Goal: Task Accomplishment & Management: Use online tool/utility

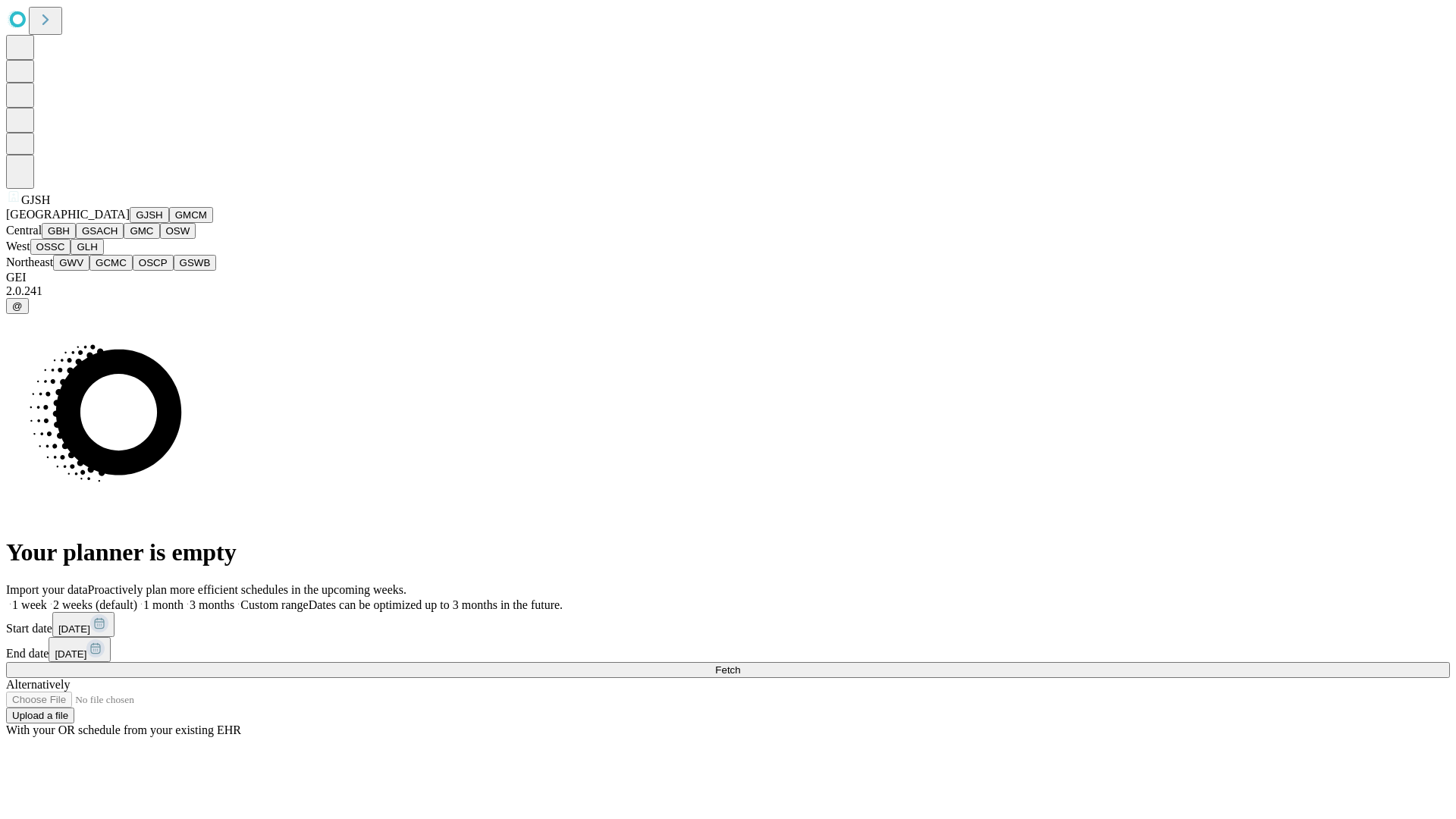
click at [129, 223] on button "GJSH" at bounding box center [149, 215] width 40 height 16
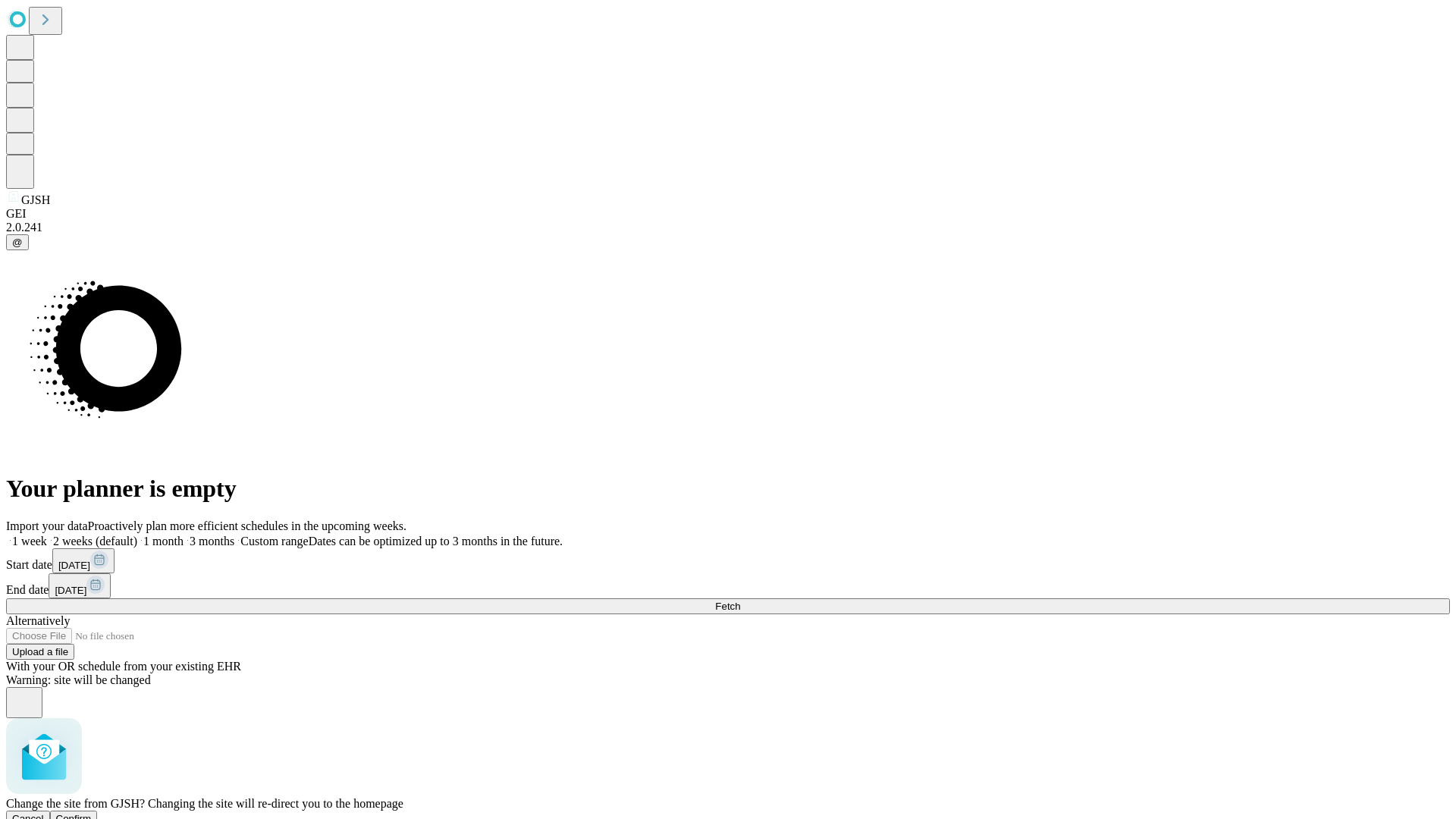
click at [91, 813] on span "Confirm" at bounding box center [74, 818] width 36 height 11
click at [184, 535] on label "1 month" at bounding box center [160, 541] width 46 height 13
click at [741, 600] on span "Fetch" at bounding box center [728, 606] width 25 height 11
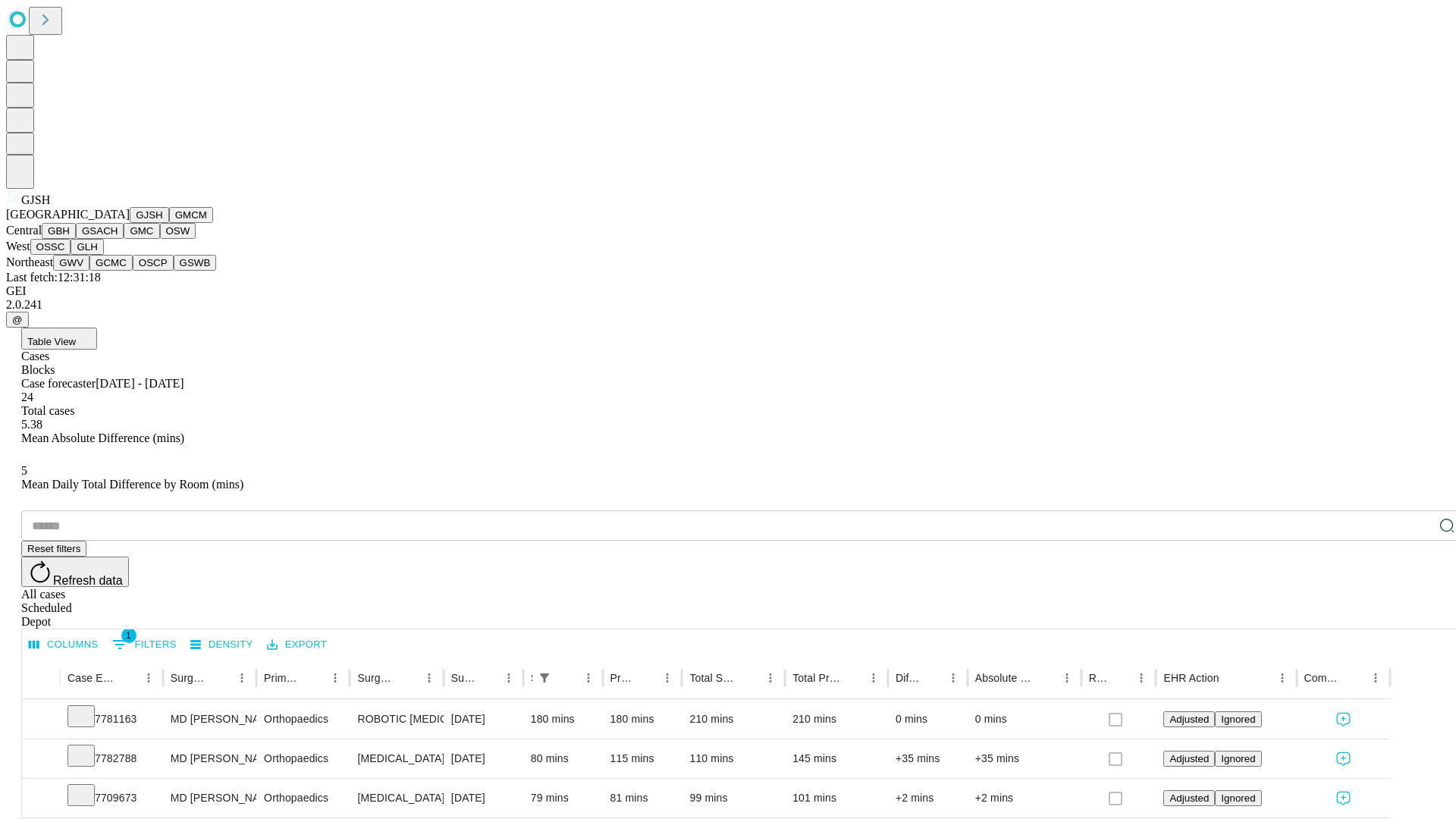
click at [169, 223] on button "GMCM" at bounding box center [191, 215] width 44 height 16
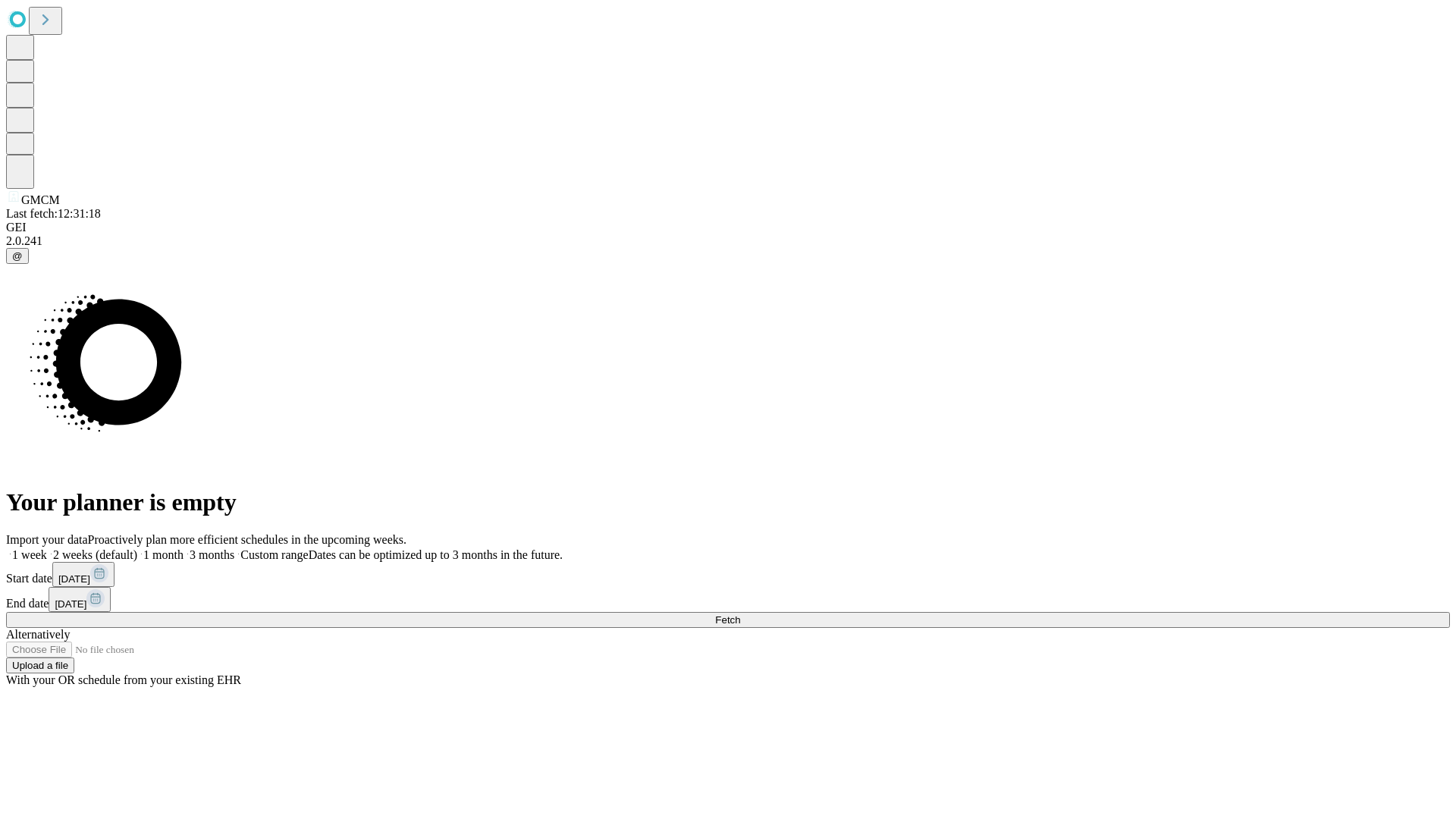
click at [184, 548] on label "1 month" at bounding box center [160, 554] width 46 height 13
click at [741, 614] on span "Fetch" at bounding box center [728, 620] width 25 height 11
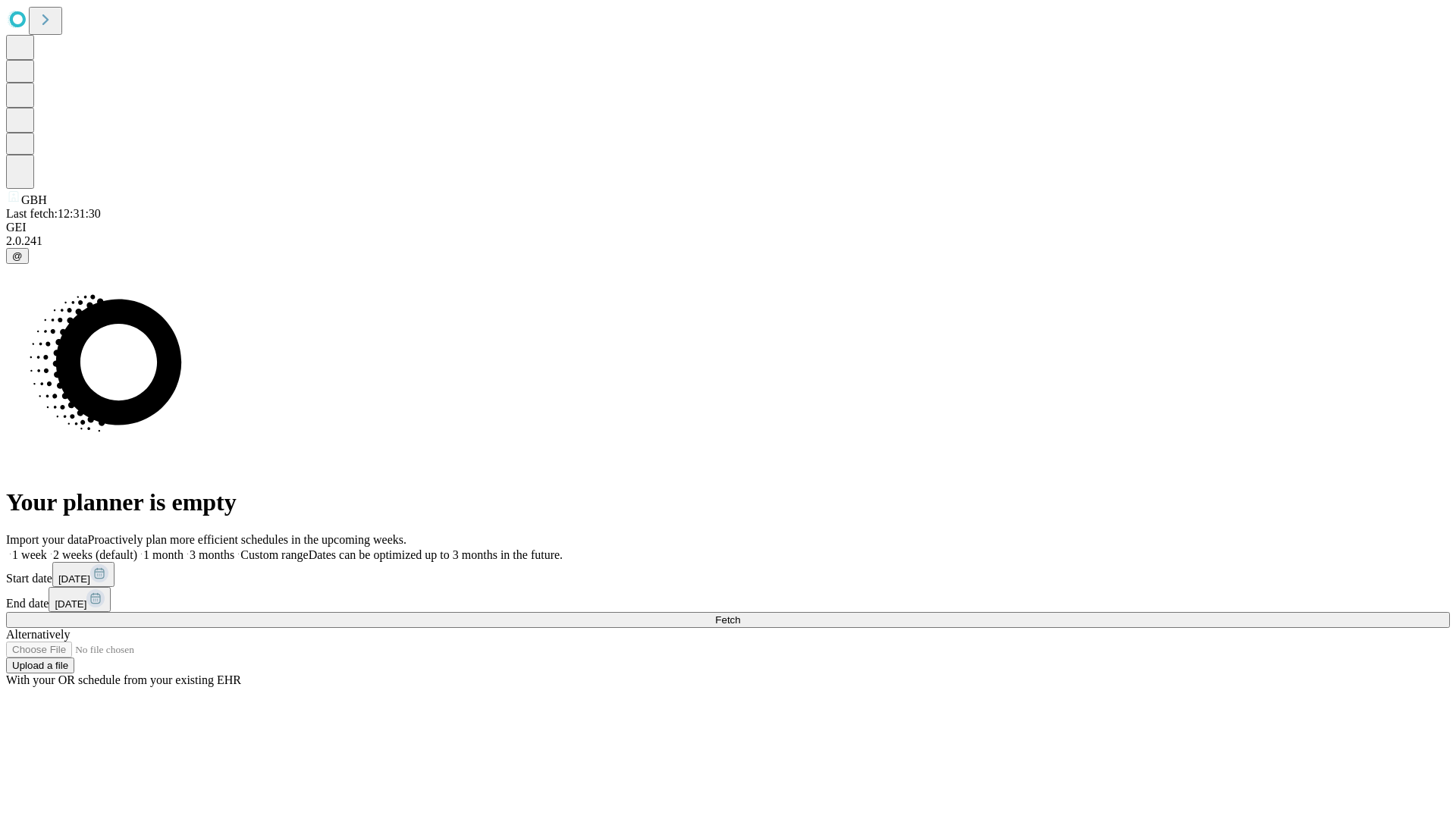
click at [184, 548] on label "1 month" at bounding box center [160, 554] width 46 height 13
click at [741, 614] on span "Fetch" at bounding box center [728, 620] width 25 height 11
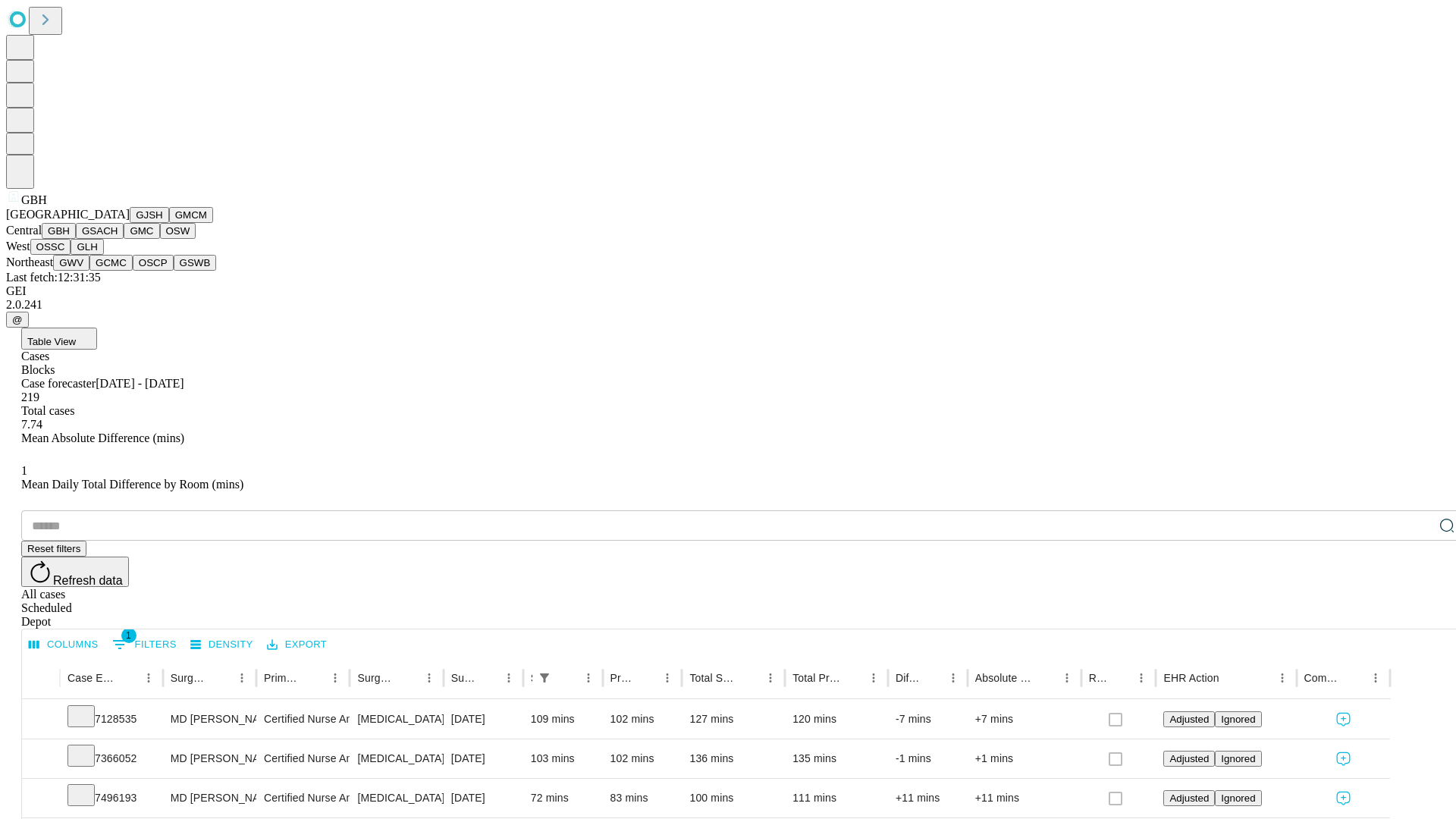
click at [117, 239] on button "GSACH" at bounding box center [100, 231] width 48 height 16
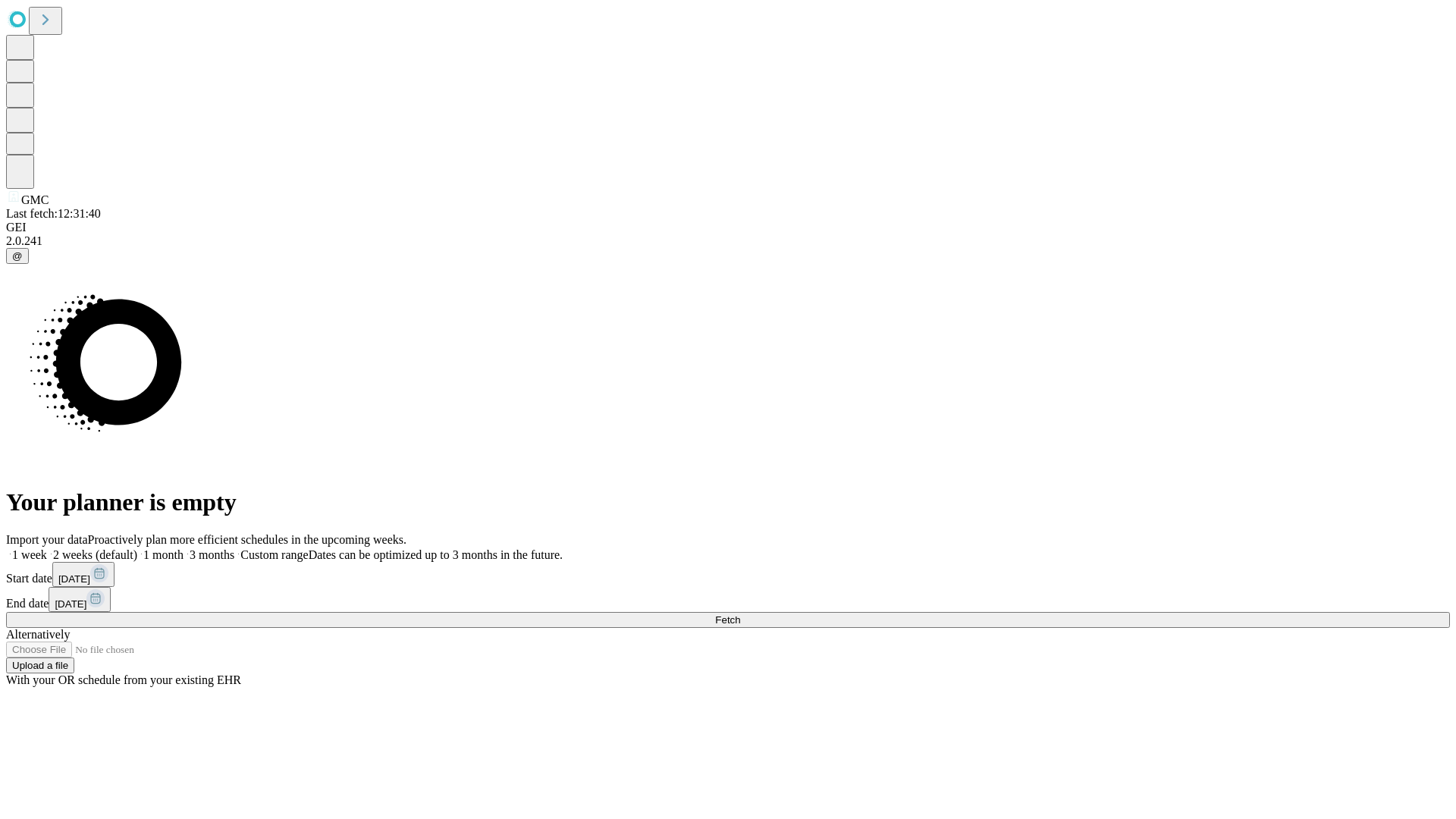
click at [184, 548] on label "1 month" at bounding box center [160, 554] width 46 height 13
click at [741, 614] on span "Fetch" at bounding box center [728, 620] width 25 height 11
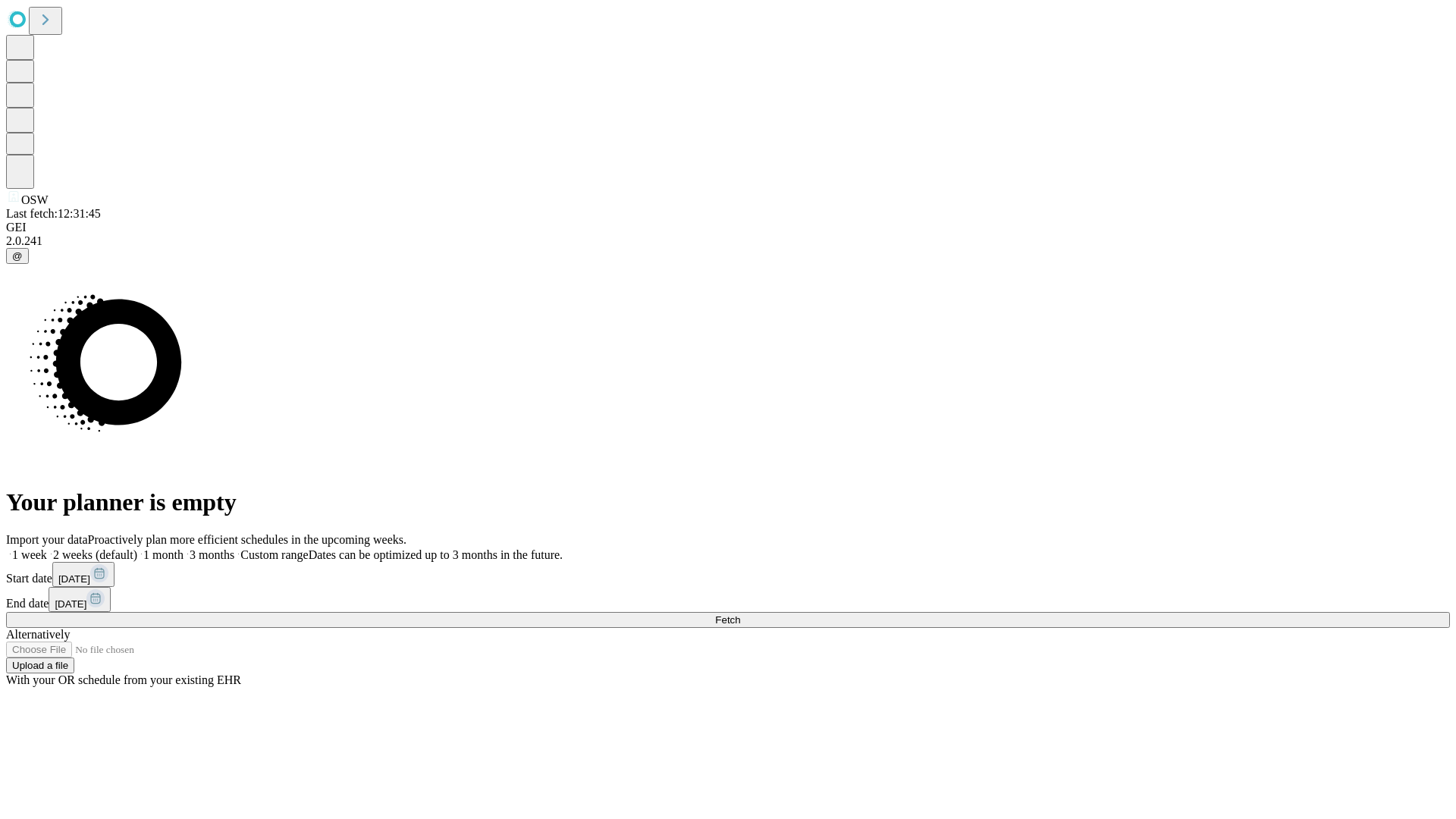
click at [184, 548] on label "1 month" at bounding box center [160, 554] width 46 height 13
click at [741, 614] on span "Fetch" at bounding box center [728, 620] width 25 height 11
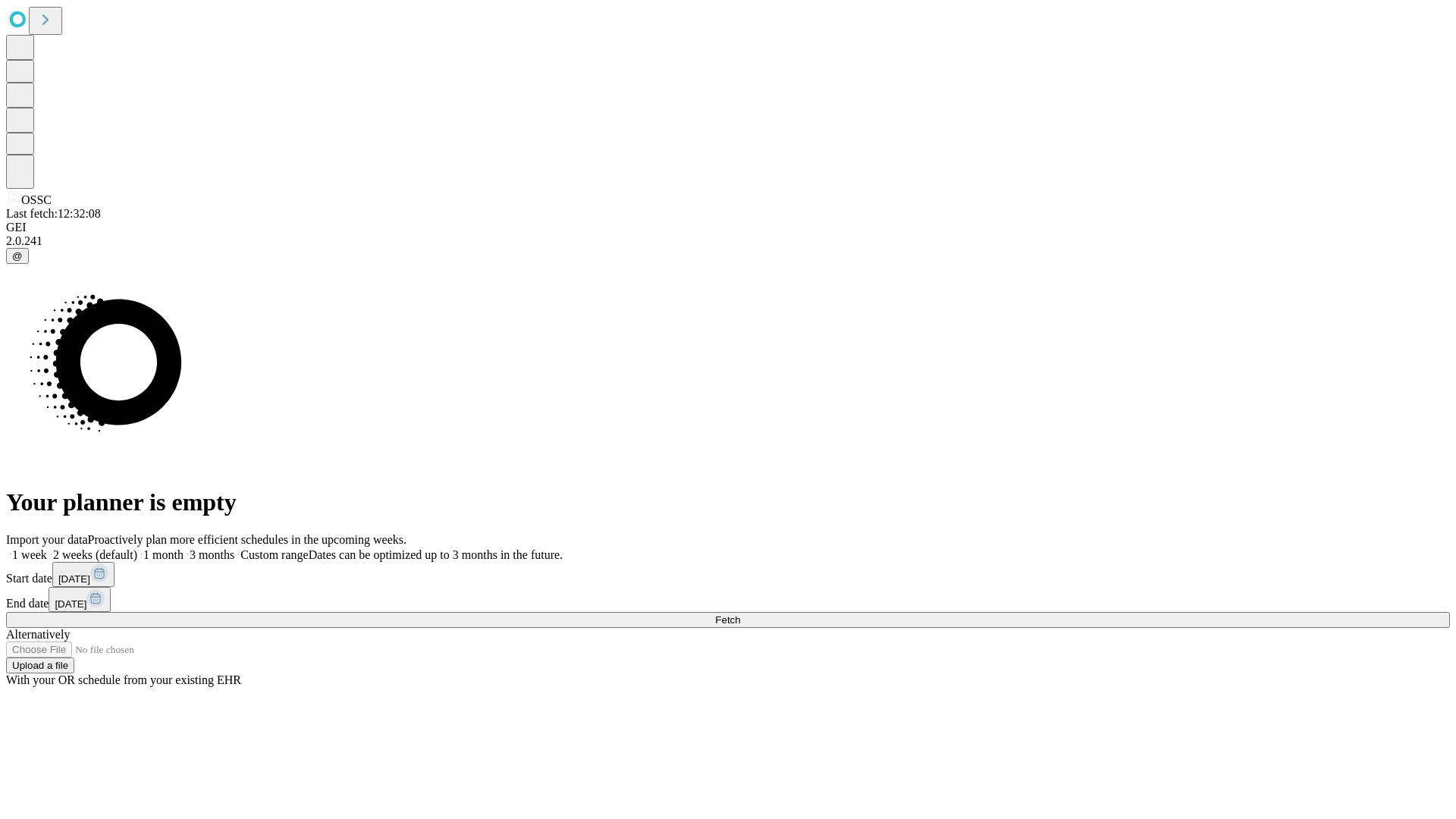
click at [184, 548] on label "1 month" at bounding box center [160, 554] width 46 height 13
click at [741, 614] on span "Fetch" at bounding box center [728, 620] width 25 height 11
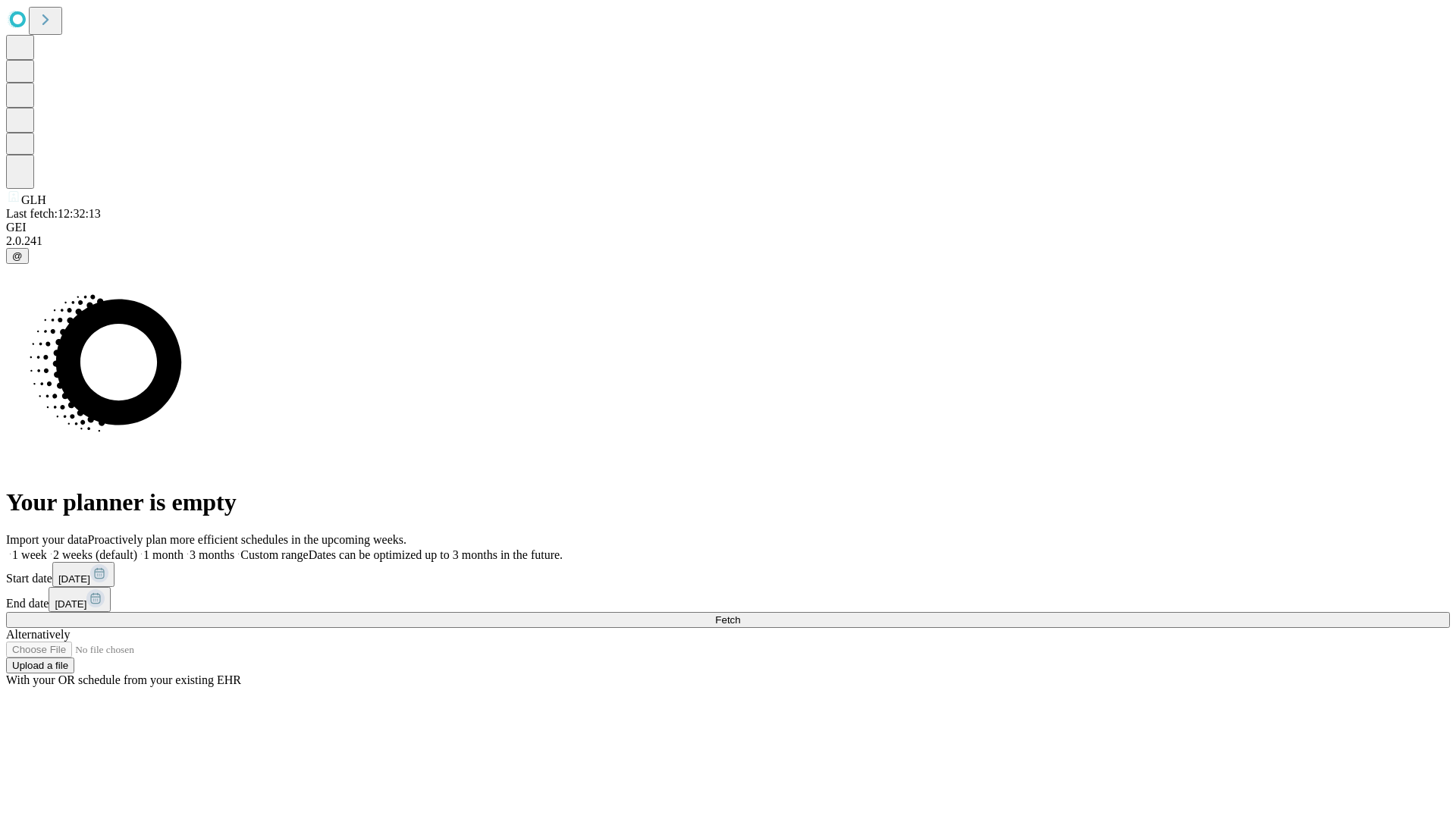
click at [184, 548] on label "1 month" at bounding box center [160, 554] width 46 height 13
click at [741, 614] on span "Fetch" at bounding box center [728, 620] width 25 height 11
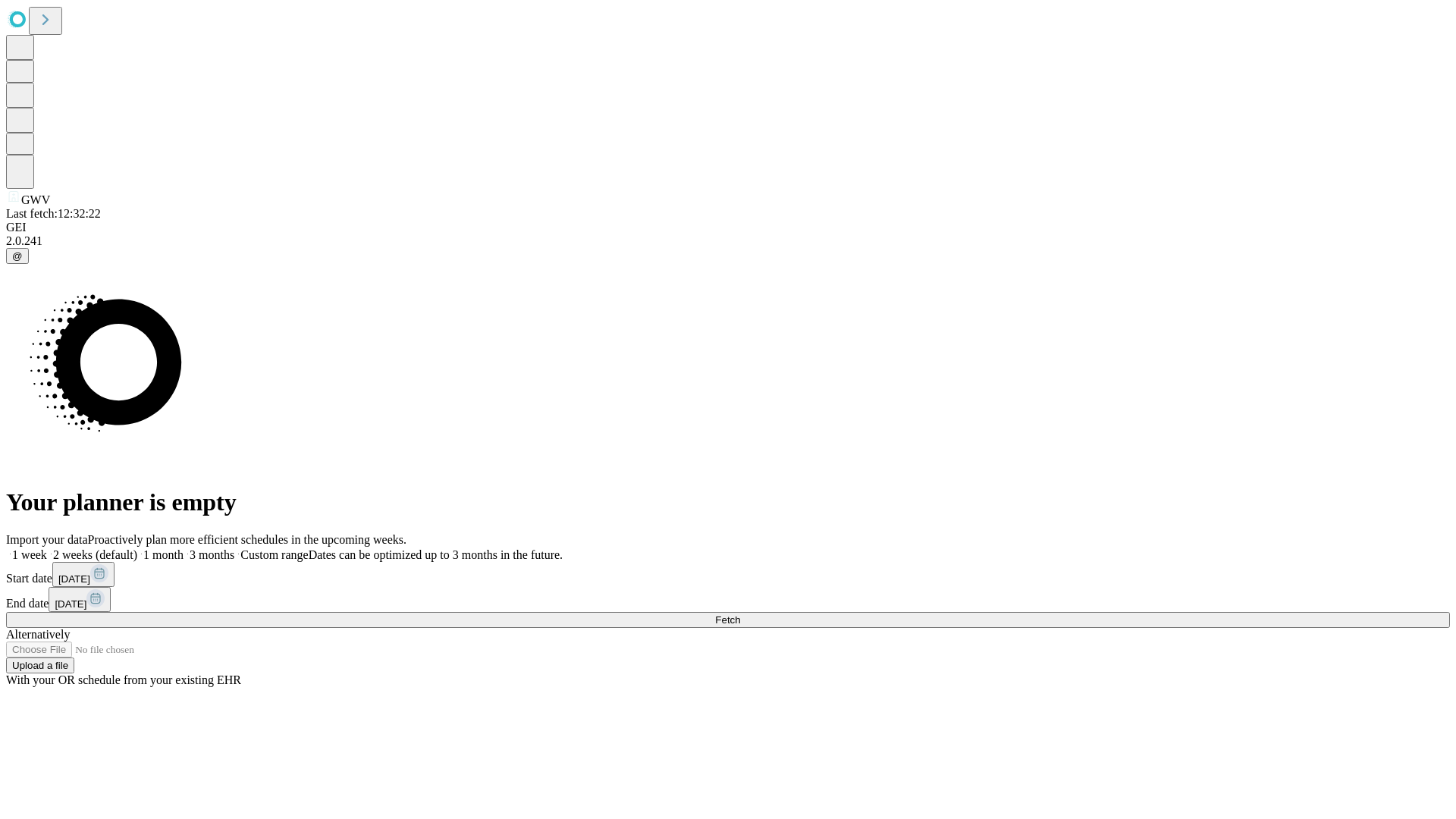
click at [741, 614] on span "Fetch" at bounding box center [728, 620] width 25 height 11
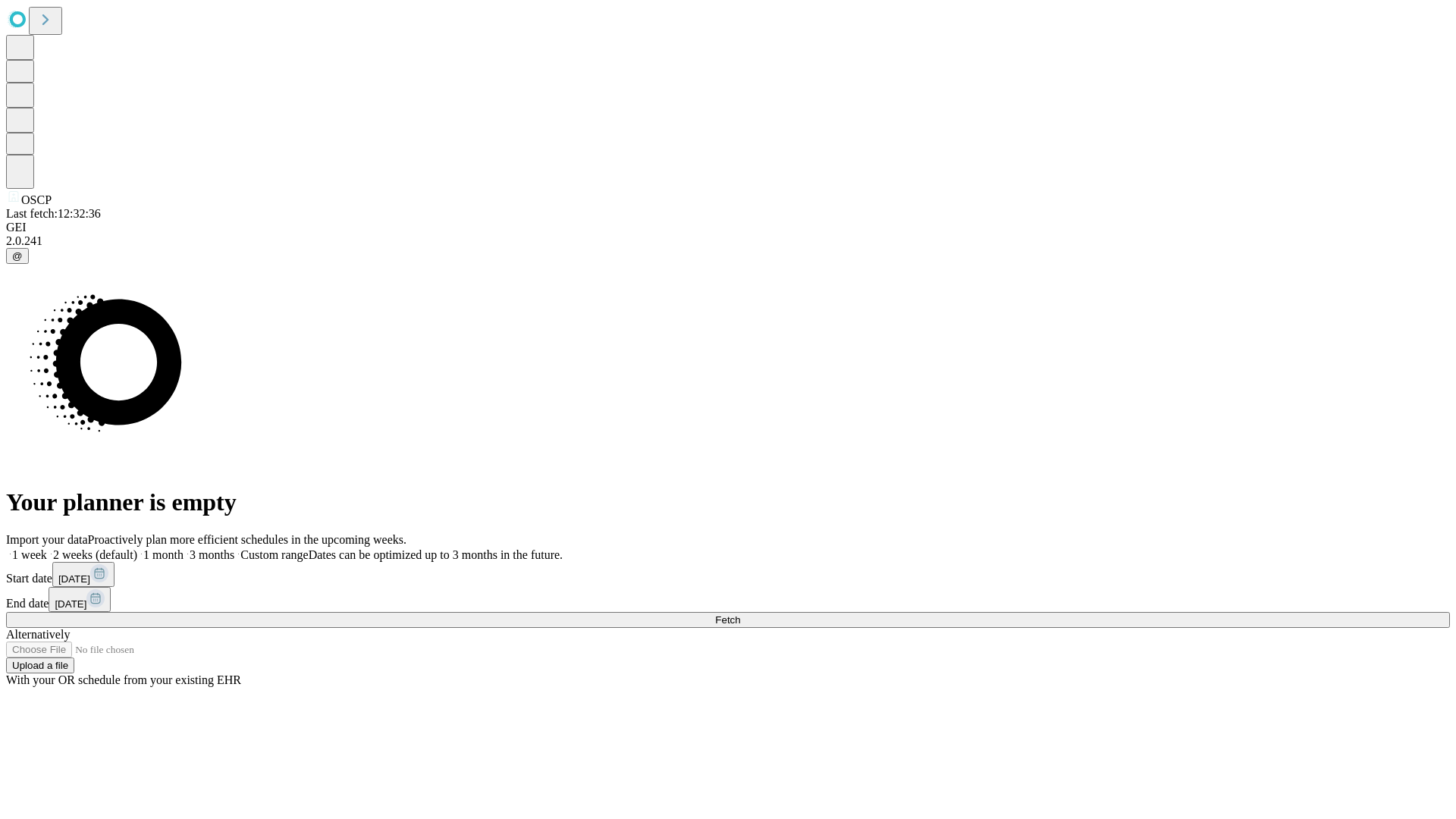
click at [184, 548] on label "1 month" at bounding box center [160, 554] width 46 height 13
click at [741, 614] on span "Fetch" at bounding box center [728, 620] width 25 height 11
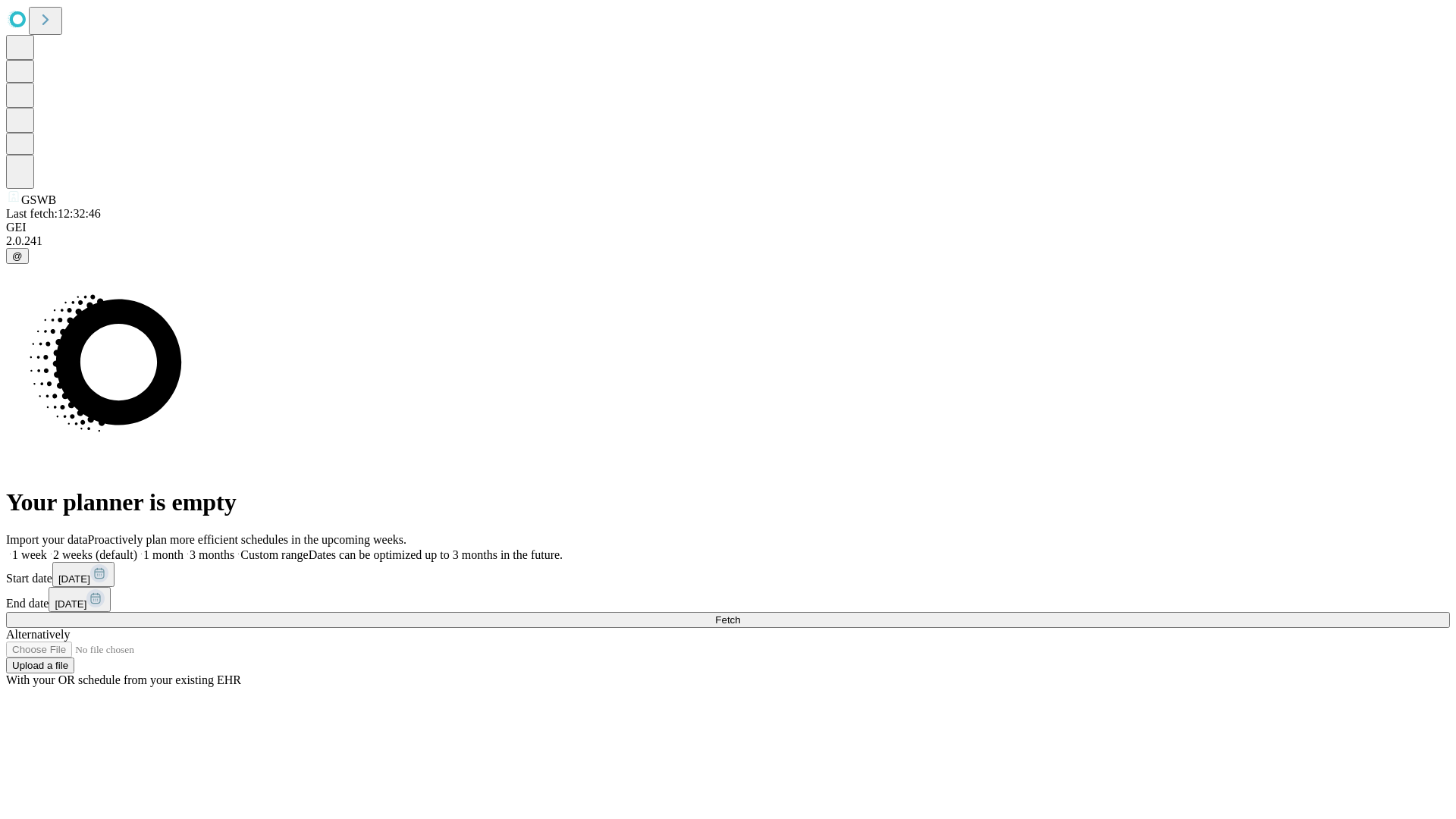
click at [184, 548] on label "1 month" at bounding box center [160, 554] width 46 height 13
click at [741, 614] on span "Fetch" at bounding box center [728, 620] width 25 height 11
